Goal: Transaction & Acquisition: Purchase product/service

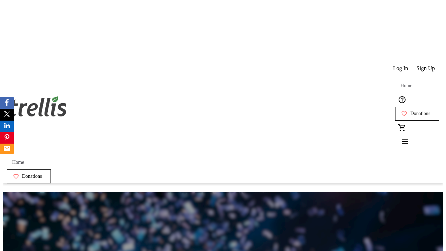
click at [426, 65] on span "Sign Up" at bounding box center [426, 68] width 18 height 6
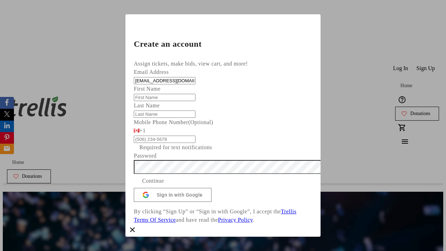
type input "[EMAIL_ADDRESS][DOMAIN_NAME]"
type input "Leone"
type input "[PERSON_NAME]"
click at [164, 185] on span "Continue" at bounding box center [153, 181] width 22 height 8
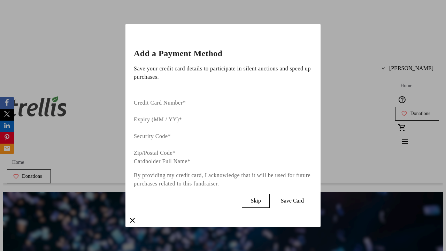
click at [261, 198] on span "Skip" at bounding box center [256, 201] width 10 height 6
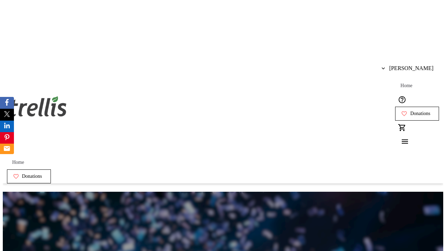
click at [410, 111] on span "Donations" at bounding box center [420, 114] width 20 height 6
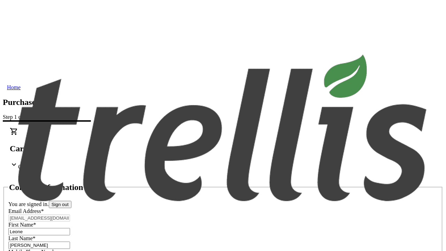
scroll to position [113, 0]
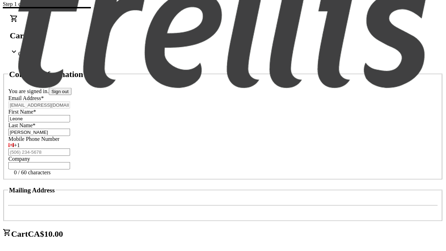
select select "BC"
select select "CA"
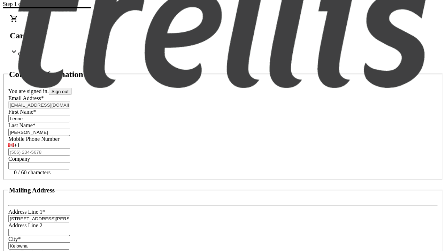
type input "V1Y 0C2"
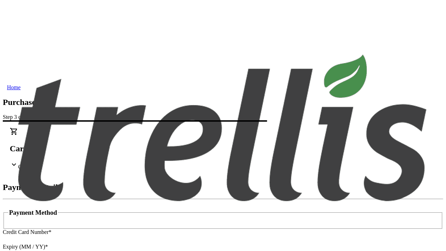
type input "V1Y 0C2"
